Goal: Navigation & Orientation: Find specific page/section

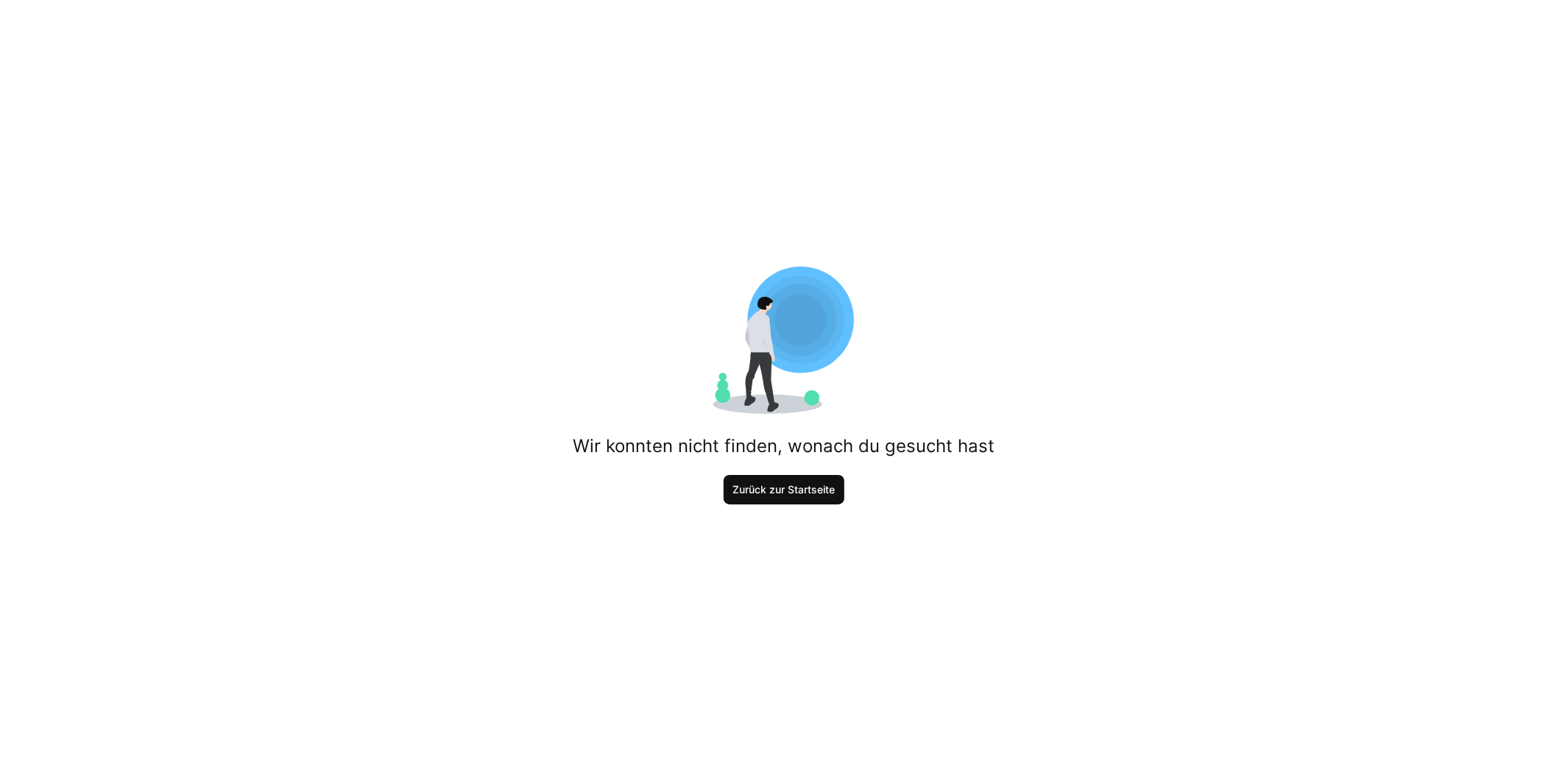
click at [800, 480] on span "Zurück zur Startseite" at bounding box center [785, 489] width 121 height 30
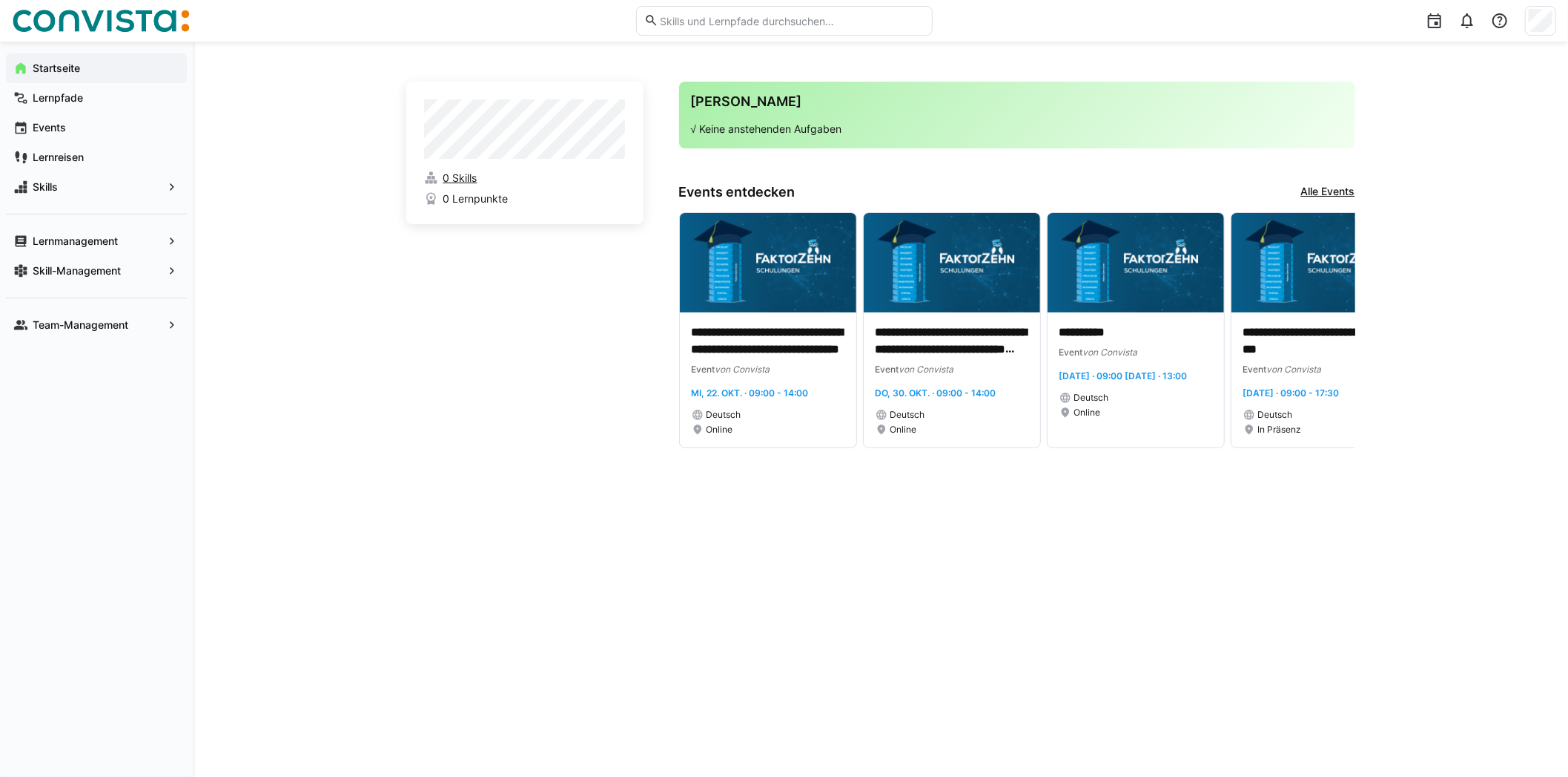
click at [474, 174] on span "0 Skills" at bounding box center [460, 178] width 34 height 14
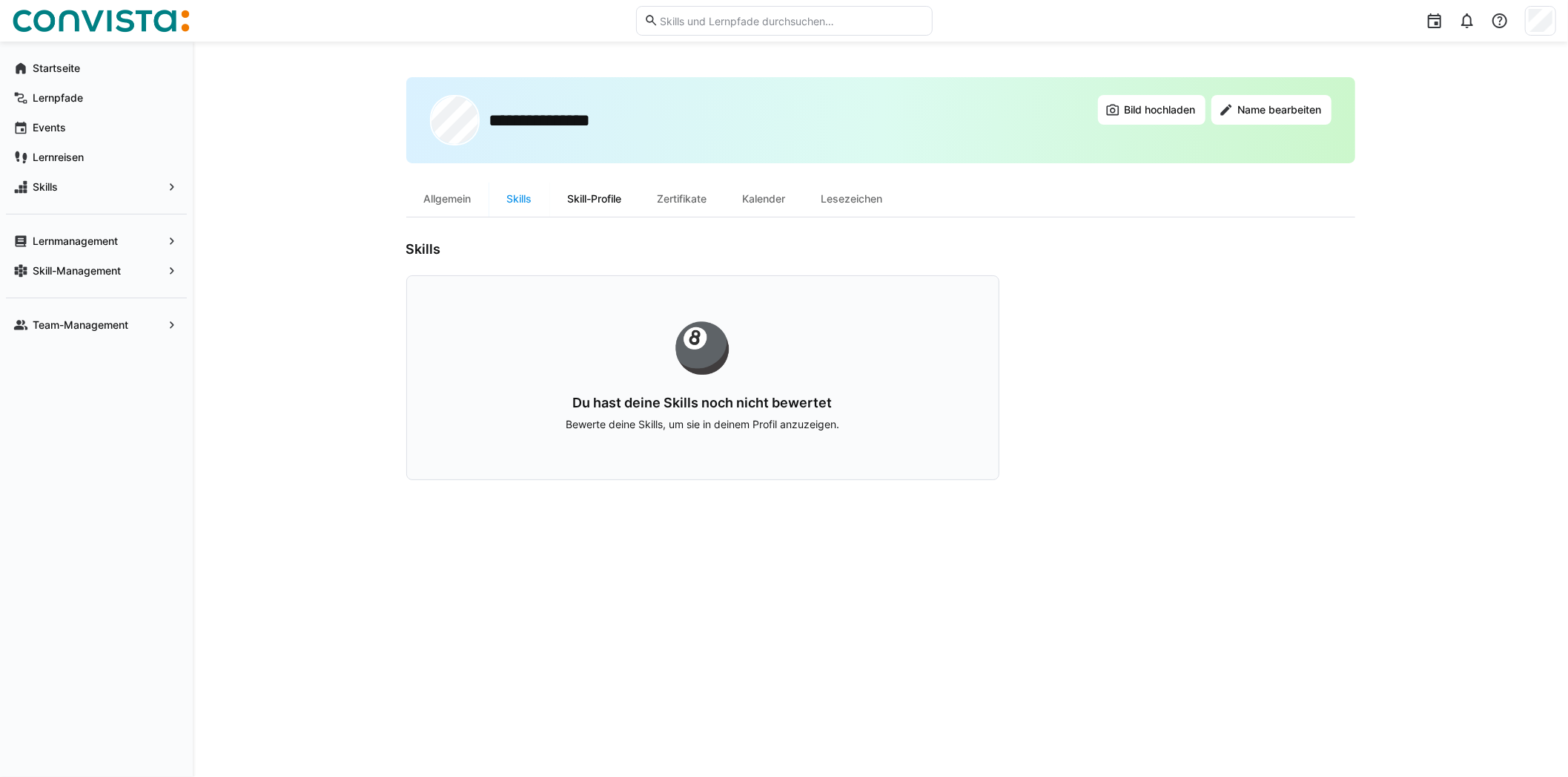
click at [607, 199] on div "Skill-Profile" at bounding box center [595, 199] width 90 height 35
click at [765, 417] on p "Frage deinen Admin, ob es für dich passende Skill-Profile gibt, die dich beim L…" at bounding box center [703, 424] width 497 height 14
click at [154, 327] on span "Team-Management" at bounding box center [96, 325] width 132 height 14
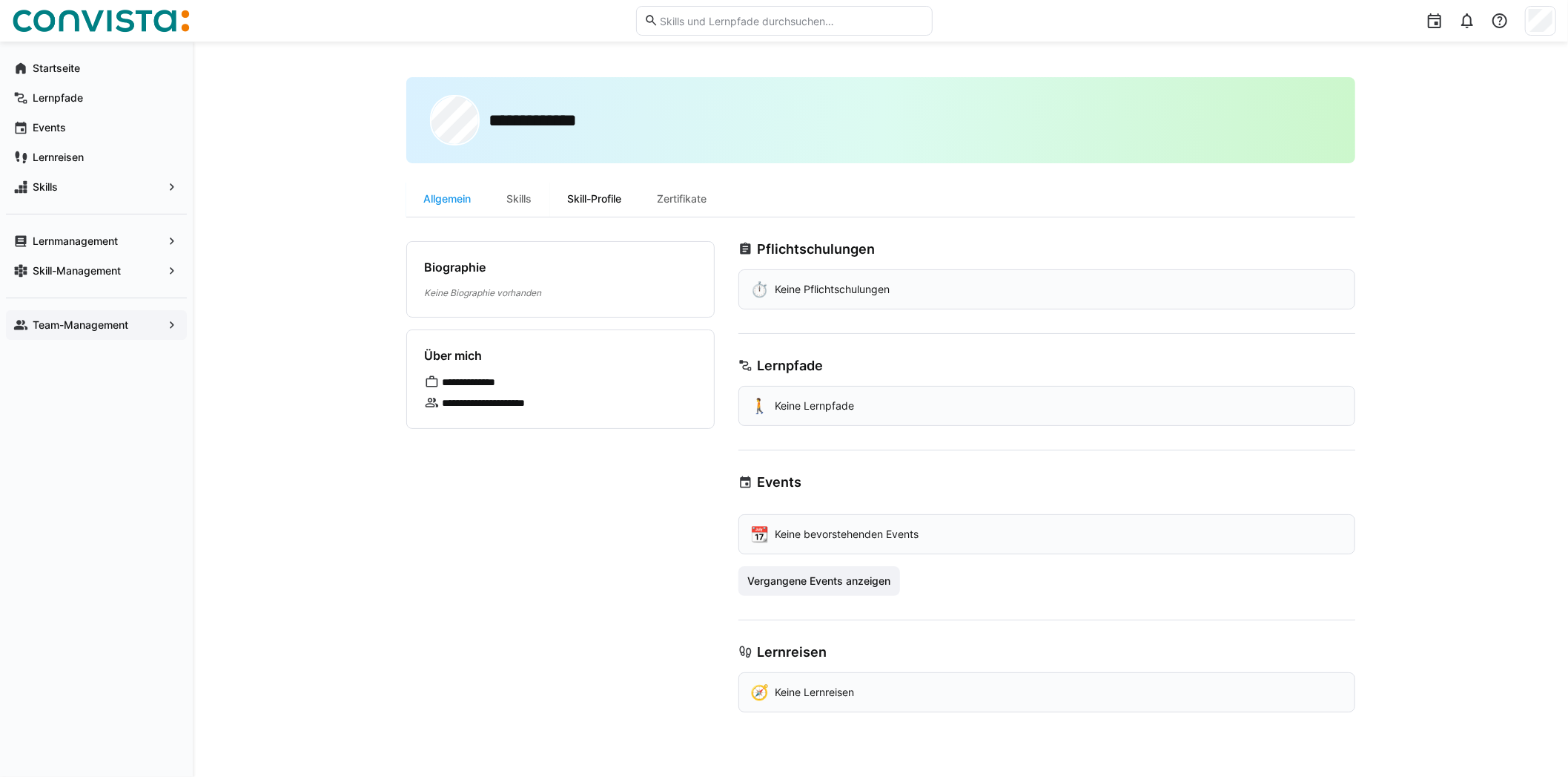
click at [611, 191] on div "Skill-Profile" at bounding box center [595, 199] width 90 height 35
